Goal: Transaction & Acquisition: Purchase product/service

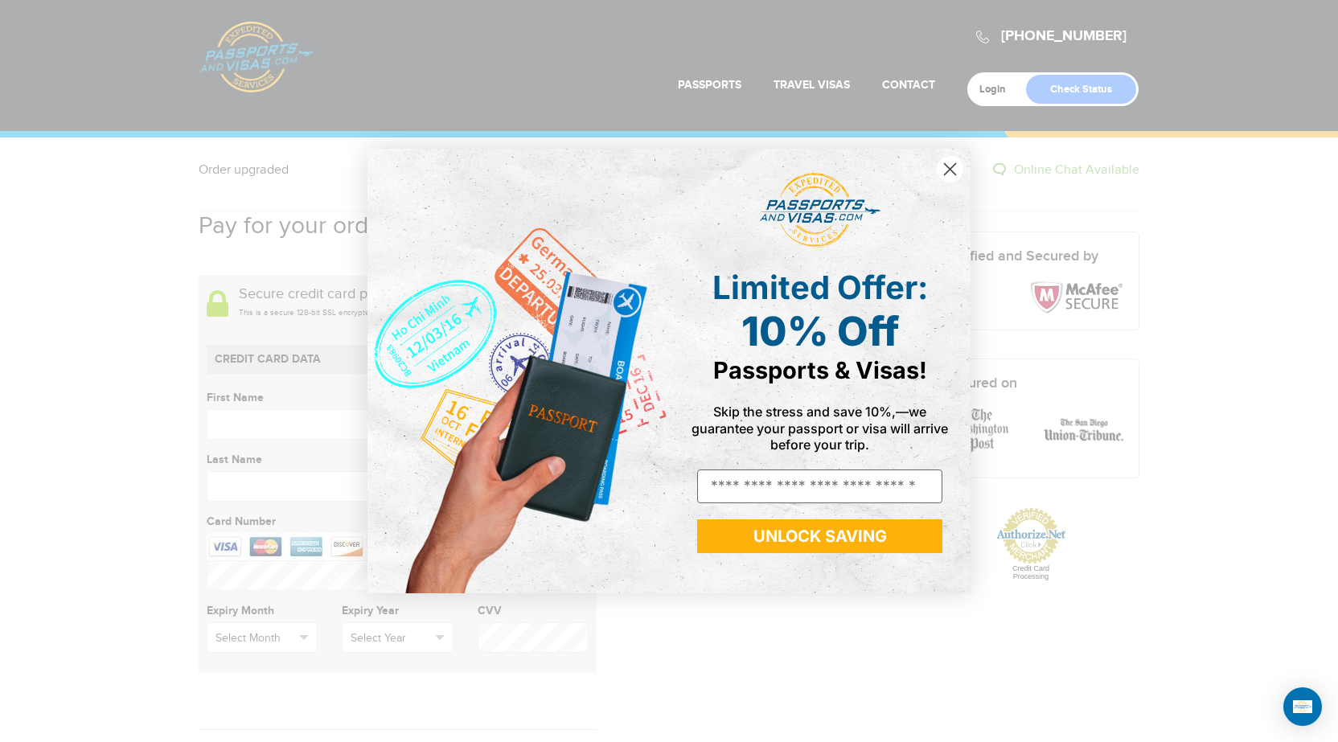
click at [952, 168] on circle "Close dialog" at bounding box center [950, 169] width 27 height 27
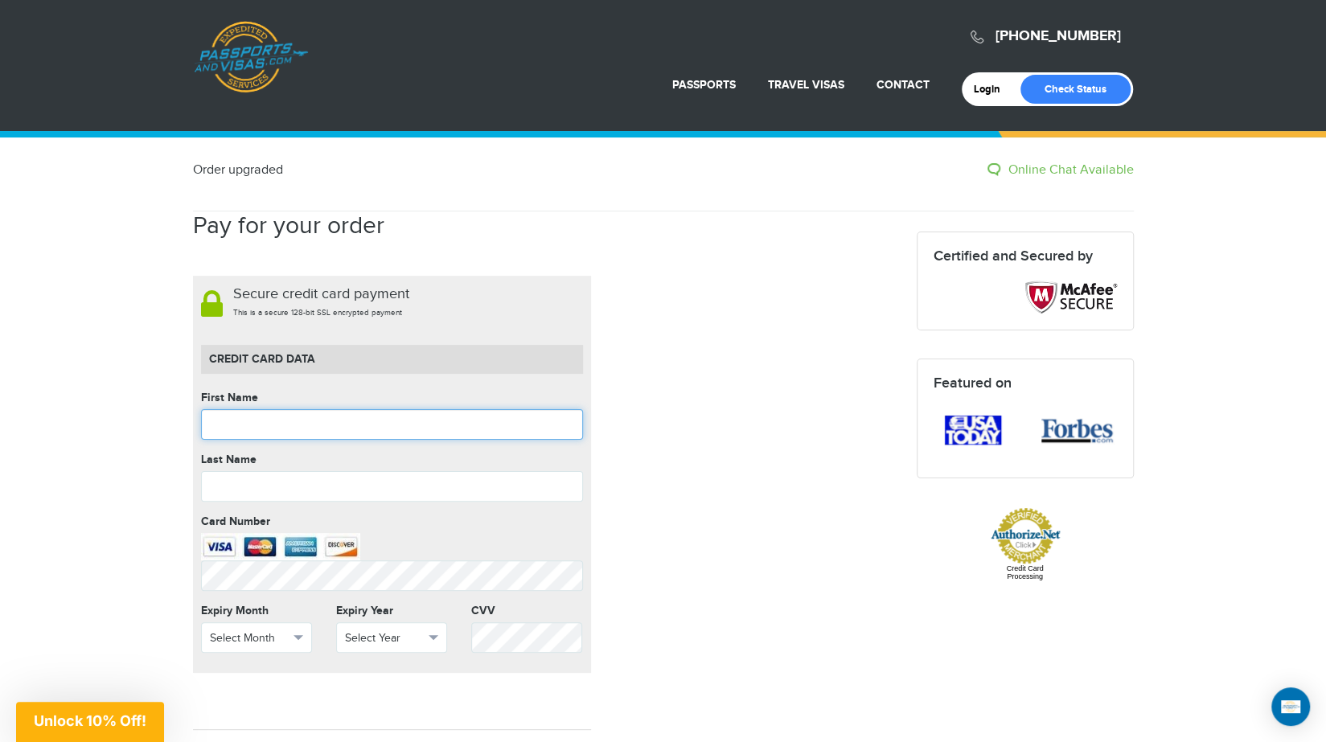
click at [277, 425] on input "text" at bounding box center [392, 424] width 382 height 31
type input "*****"
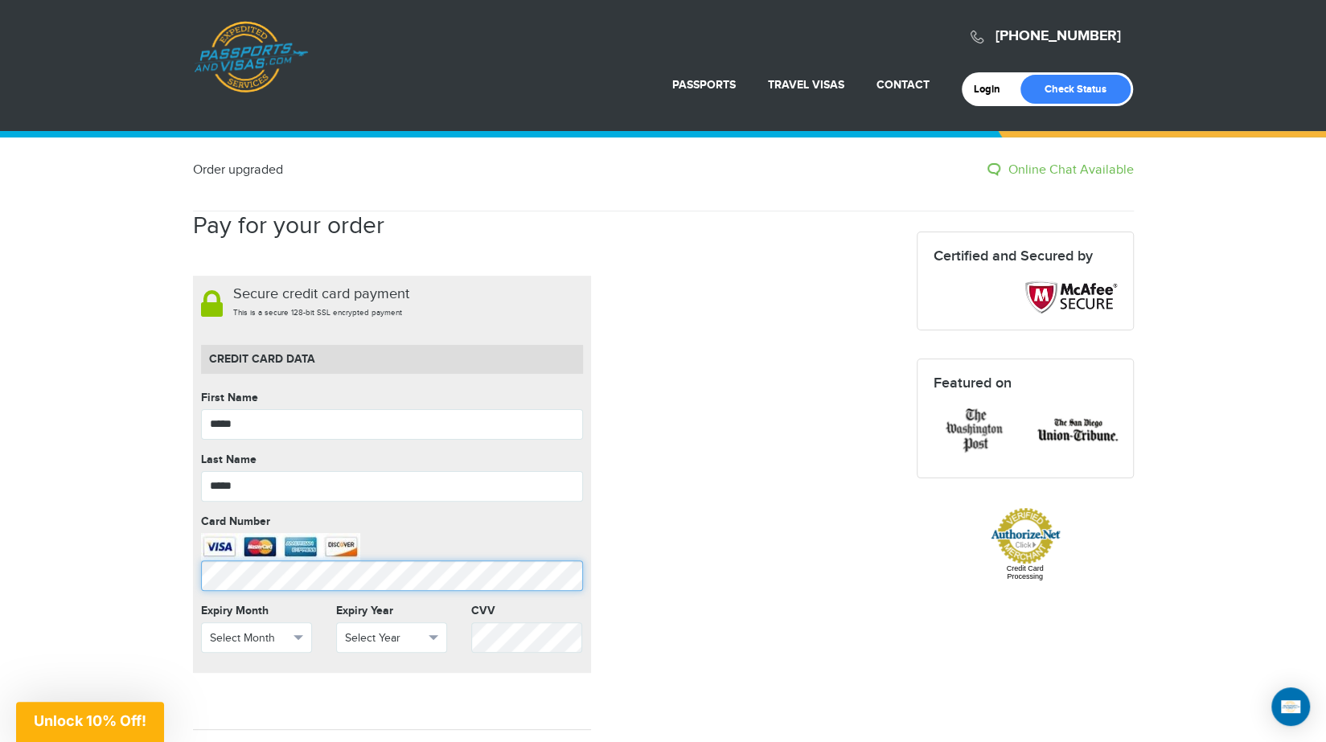
scroll to position [80, 0]
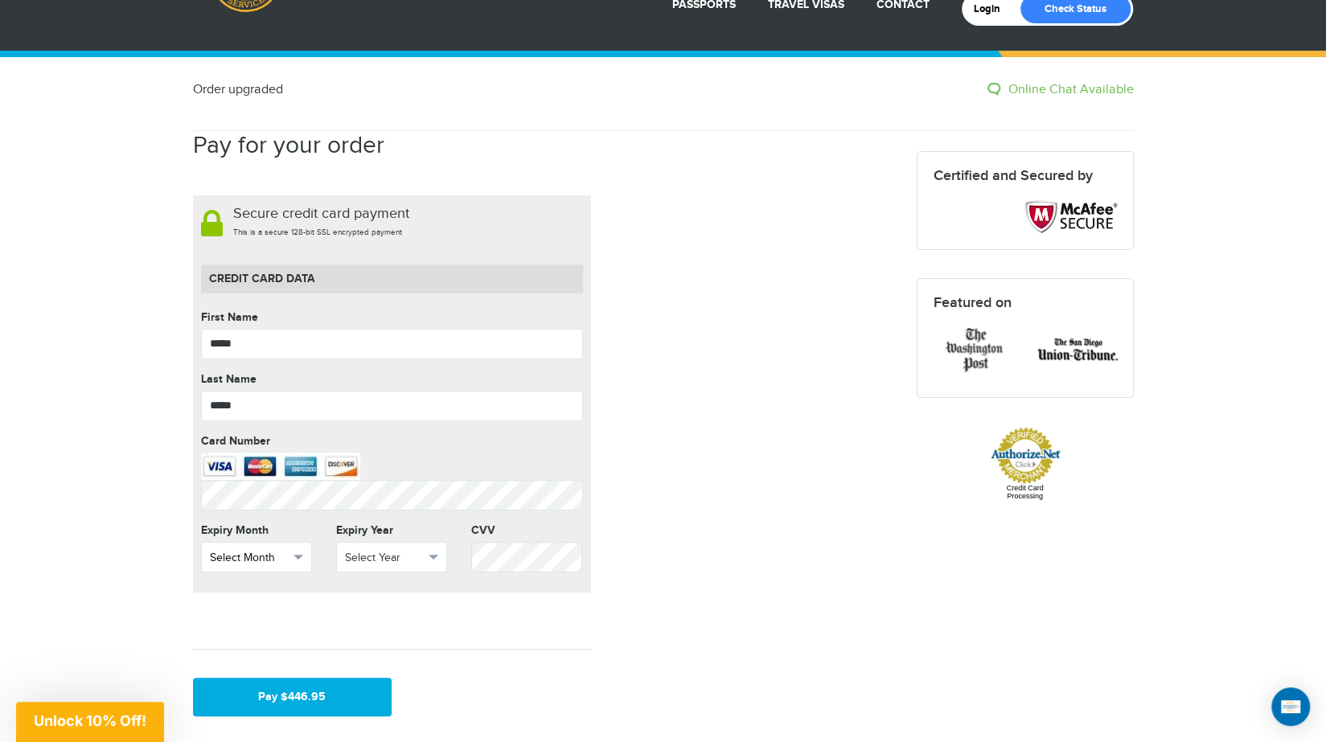
click at [266, 554] on span "Select Month" at bounding box center [249, 558] width 79 height 16
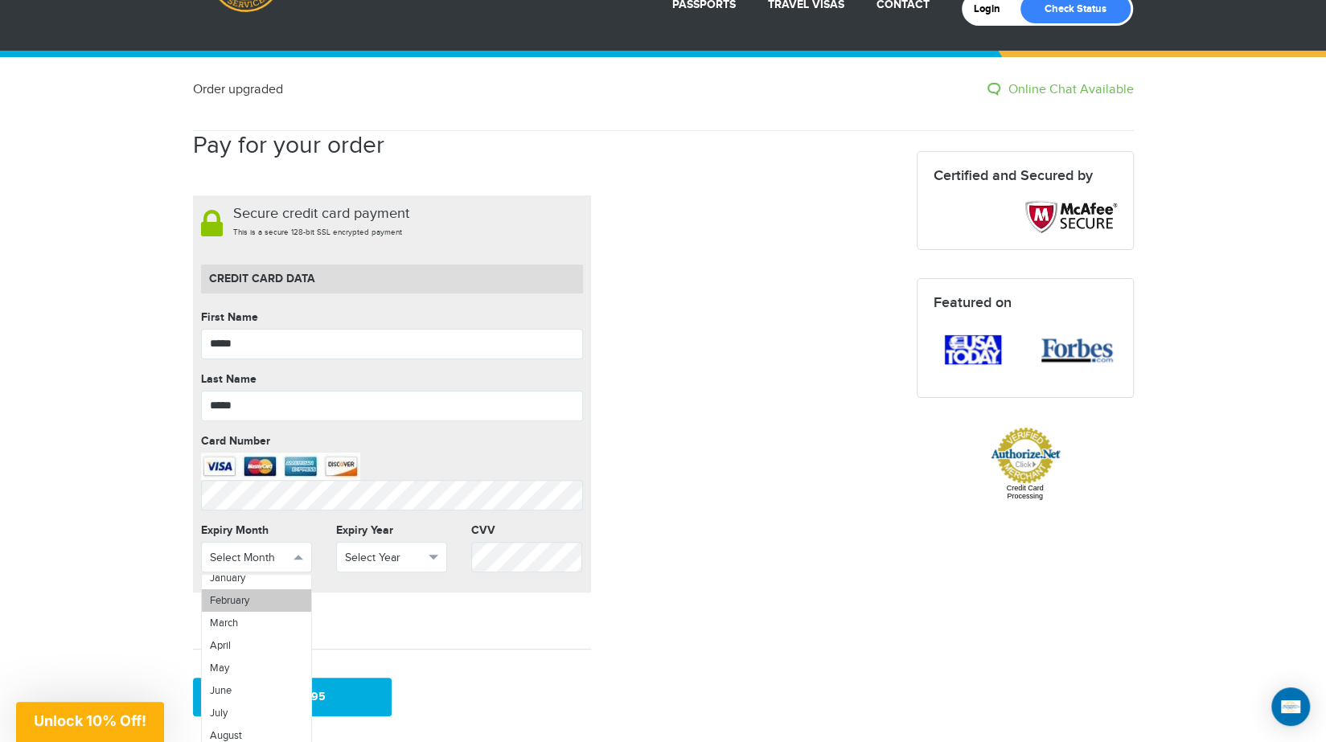
scroll to position [56, 0]
click at [235, 639] on link "May" at bounding box center [256, 642] width 109 height 23
click at [409, 559] on span "Select Year" at bounding box center [384, 558] width 79 height 16
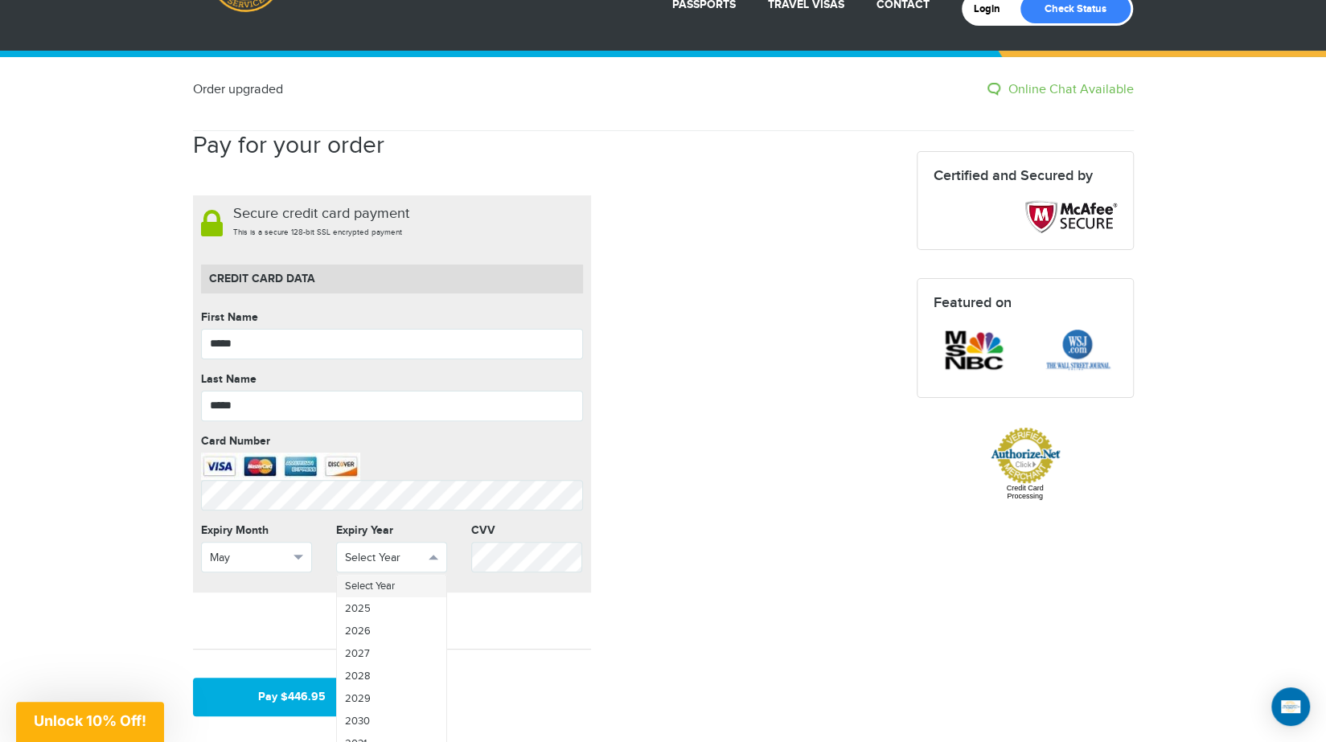
scroll to position [2, 0]
click at [403, 670] on link "2028" at bounding box center [391, 674] width 109 height 23
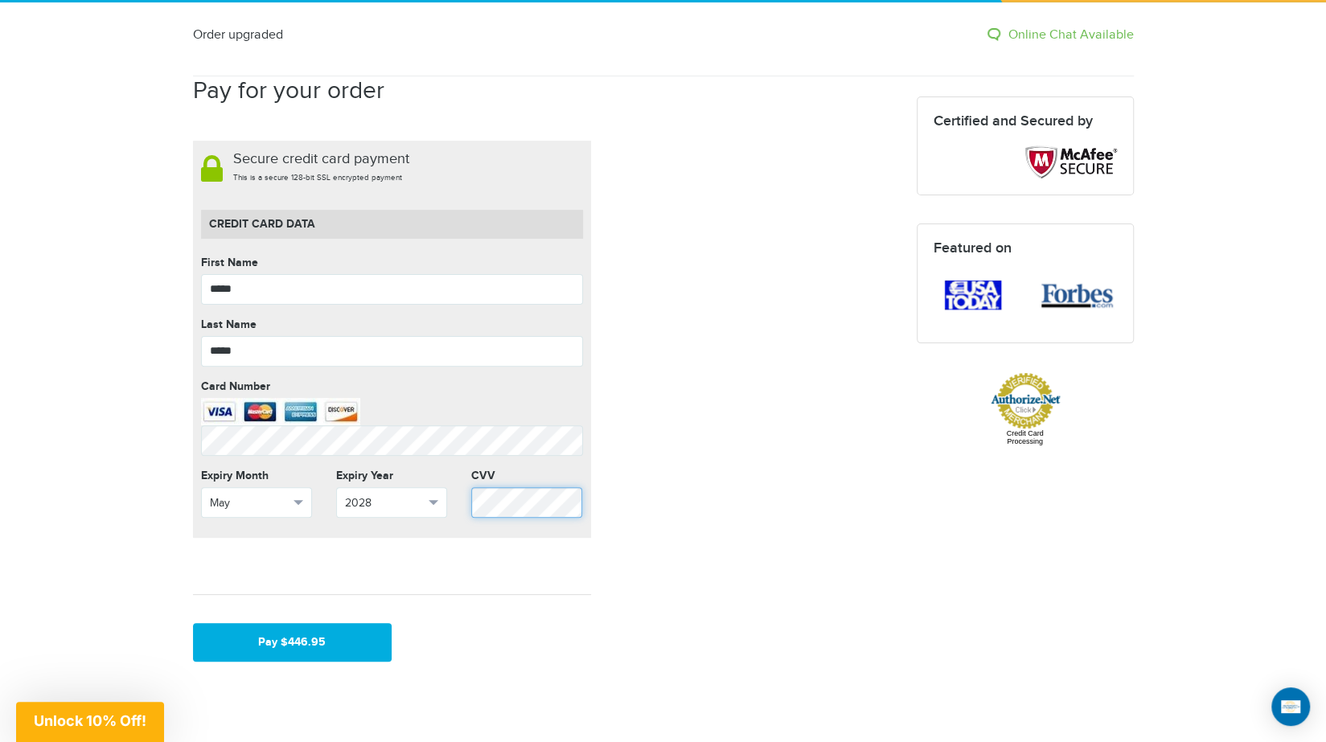
scroll to position [161, 0]
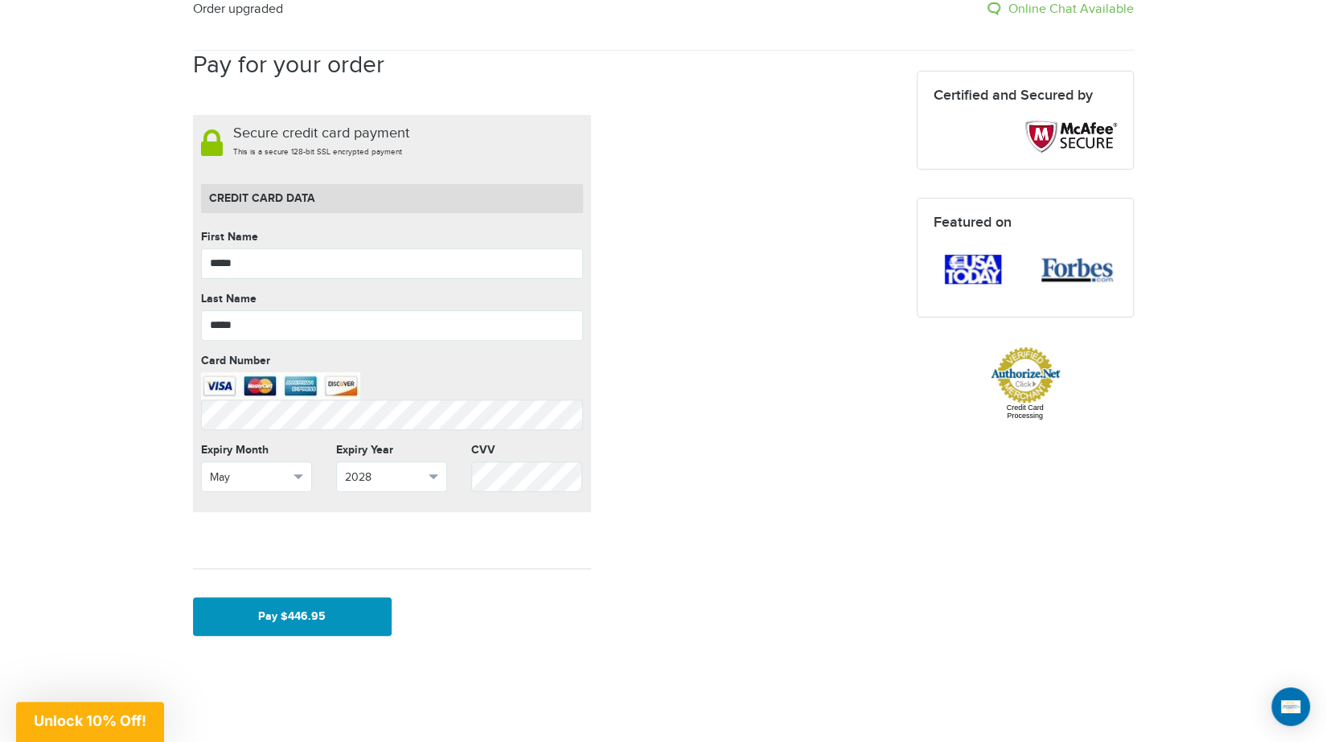
click at [304, 614] on button "Pay $446.95" at bounding box center [292, 617] width 199 height 39
